Goal: Communication & Community: Answer question/provide support

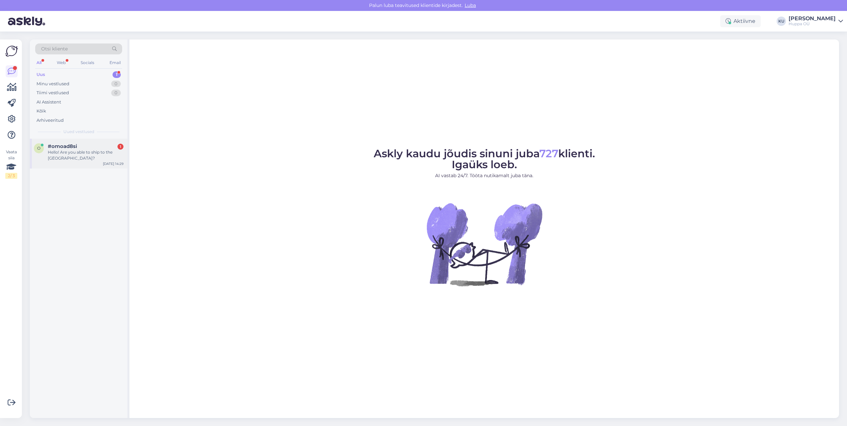
click at [76, 148] on span "#omoad8si" at bounding box center [62, 146] width 29 height 6
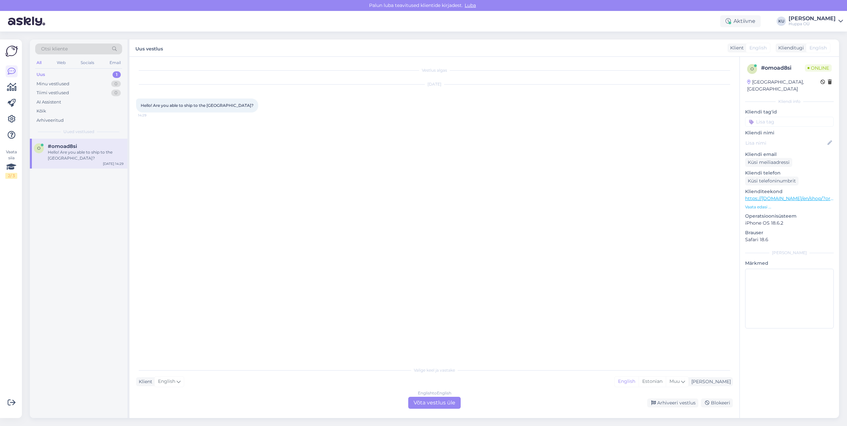
click at [448, 407] on div "English to English Võta vestlus üle" at bounding box center [434, 403] width 52 height 12
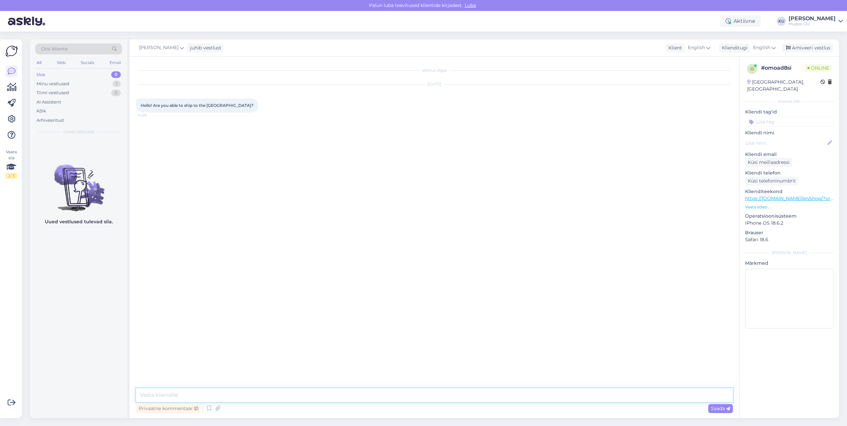
click at [212, 393] on textarea at bounding box center [434, 396] width 597 height 14
type textarea "Hello, Unfortunately not."
click at [821, 44] on div "Arhiveeri vestlus" at bounding box center [807, 48] width 51 height 9
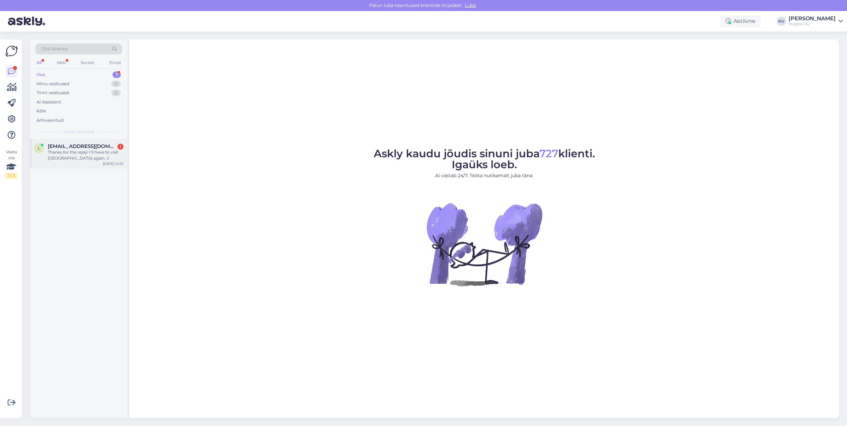
click at [68, 160] on div "Thanks for the reply! I’ll have to visit [GEOGRAPHIC_DATA] again. :)" at bounding box center [86, 155] width 76 height 12
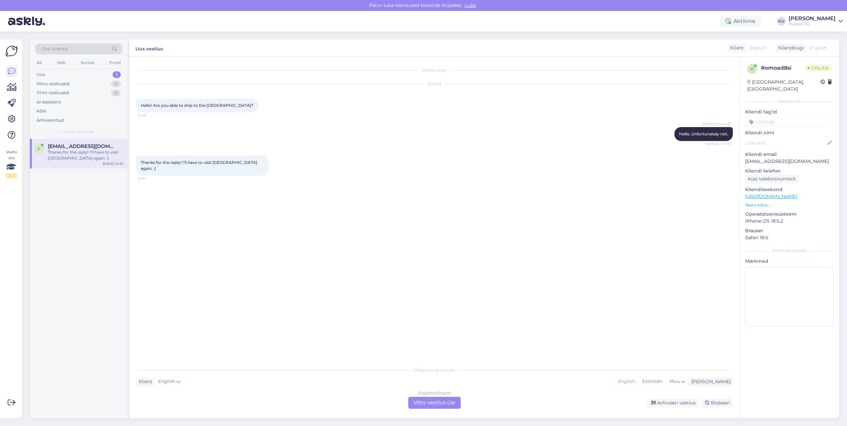
click at [434, 406] on div "English to English Võta vestlus üle" at bounding box center [434, 403] width 52 height 12
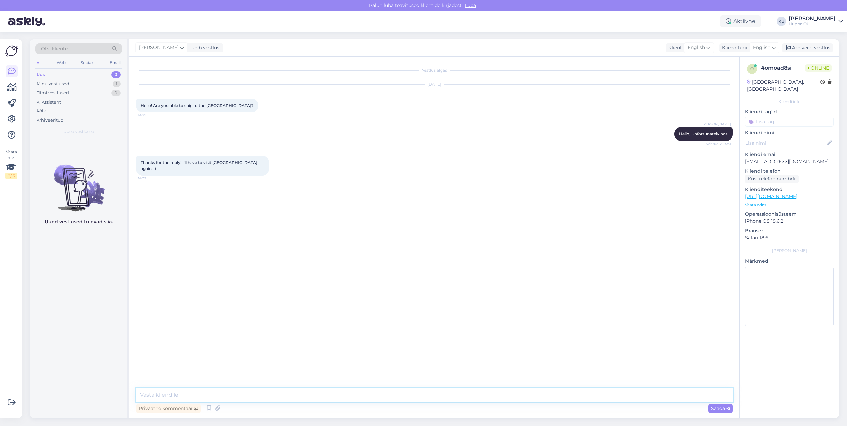
click at [292, 396] on textarea at bounding box center [434, 396] width 597 height 14
type textarea "That is good to hear, we are waiting for your visit!"
